Goal: Navigation & Orientation: Find specific page/section

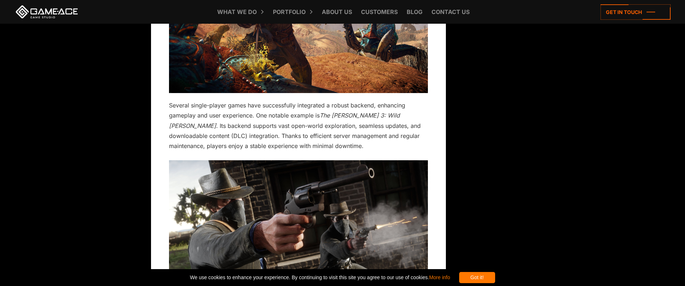
scroll to position [4403, 0]
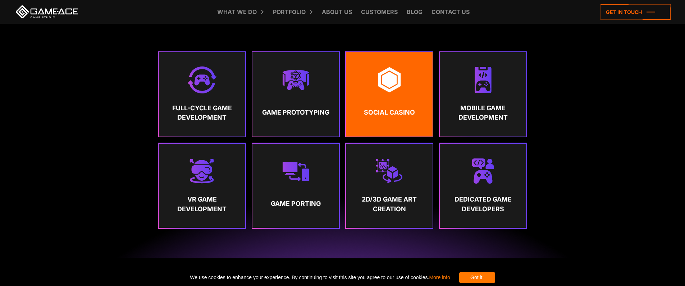
click at [366, 80] on link "Social Casino" at bounding box center [389, 94] width 86 height 84
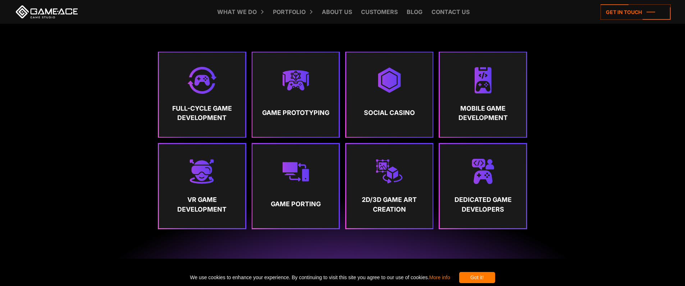
scroll to position [360, 0]
